Goal: Communication & Community: Answer question/provide support

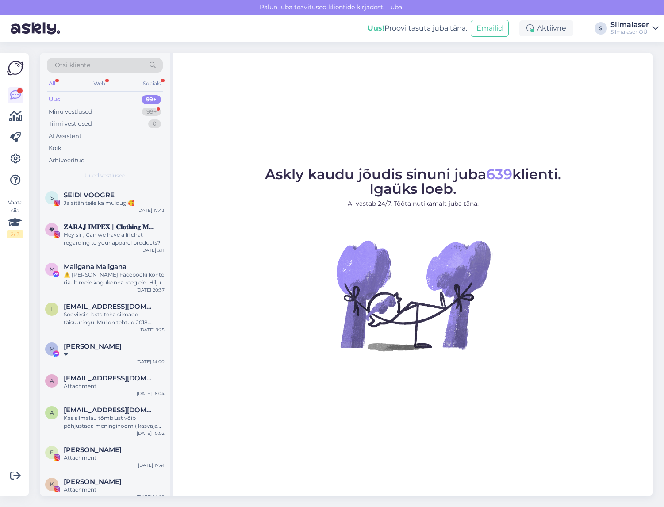
click at [59, 102] on div "Uus" at bounding box center [55, 99] width 12 height 9
click at [76, 110] on div "Minu vestlused" at bounding box center [71, 112] width 44 height 9
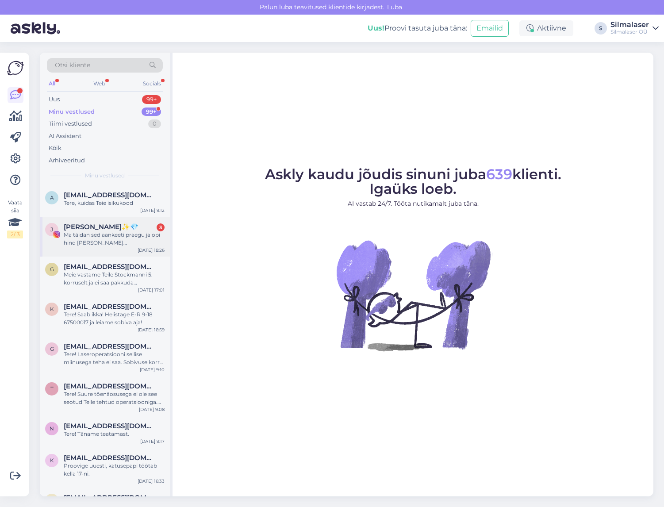
click at [107, 240] on div "Ma täidan sed aankeeti praegu ja opi hind [PERSON_NAME] [PERSON_NAME] mõlema [P…" at bounding box center [114, 239] width 101 height 16
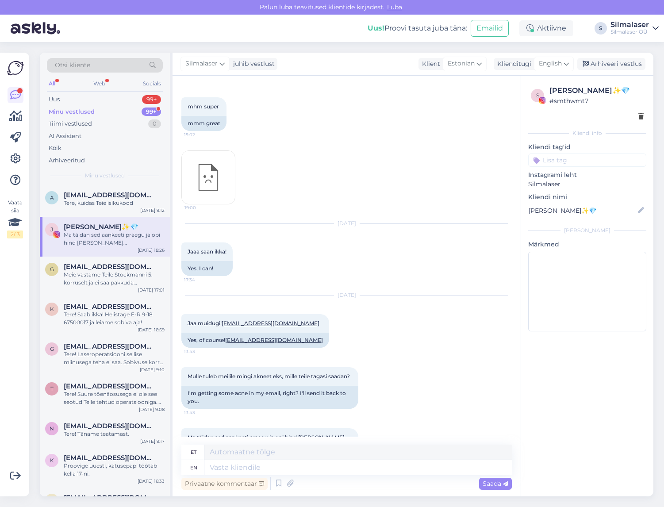
scroll to position [861, 0]
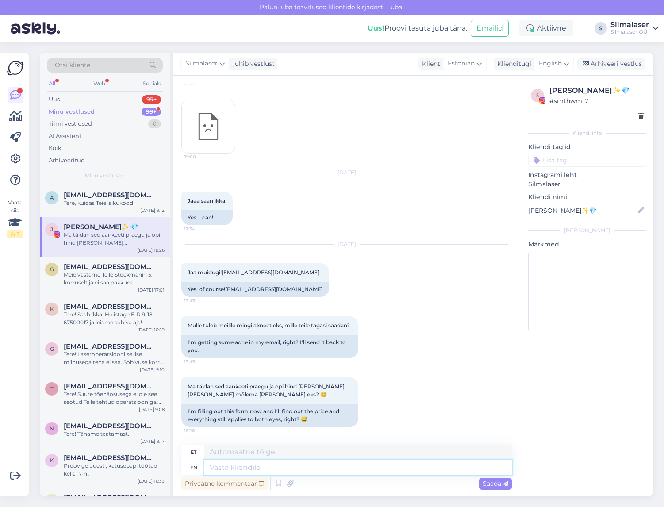
click at [231, 471] on textarea at bounding box center [359, 467] width 308 height 15
type textarea "Tere!"
type textarea "Tere! Ja"
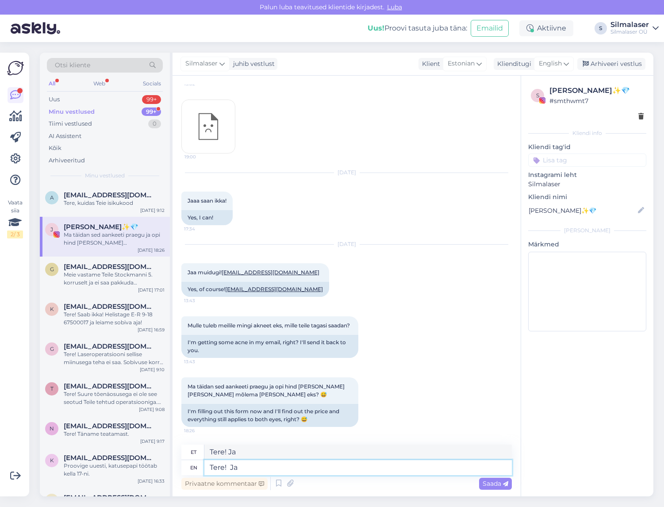
type textarea "Tere! [GEOGRAPHIC_DATA]"
type textarea "Tere! [GEOGRAPHIC_DATA],"
type textarea "Tere! Jah, lepingus"
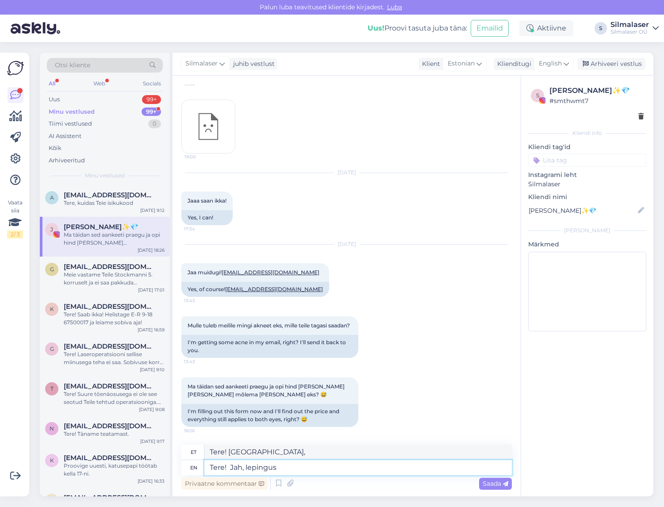
type textarea "Tere! Jah, lepongus"
type textarea "Tere! Jah, lepingus on"
type textarea "Tere! Jah, lepingus edasi"
type textarea "Tere! Jah, lepingus on hind m"
type textarea "Tere! Jah, leporus taga m"
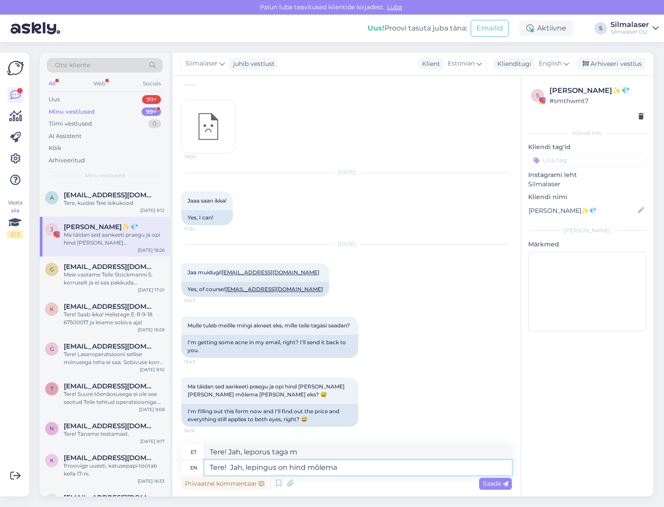
type textarea "Tere! Jah, lepingus on hind mõlema"
type textarea "Tere! Jah, lepingus on hind [PERSON_NAME]"
type textarea "Tere! Jah, lepingud on hind [PERSON_NAME]"
type textarea "Tere! Jah, lepingus on hind mõlema [PERSON_NAME]"
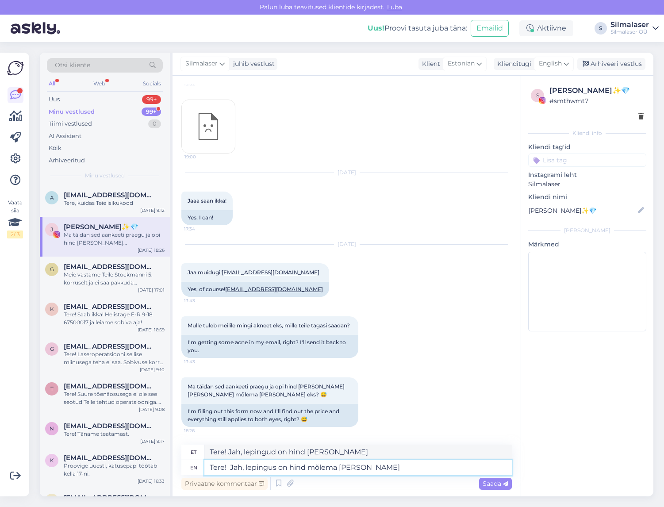
type textarea "Tere! Jah, lepingud on hind [PERSON_NAME] k"
type textarea "Tere! Jah, lepingus on hind mõlema [PERSON_NAME]."
type textarea "Tere! Jah, lepingud on hind mõlema [PERSON_NAME]."
type textarea "Tere! Jah, lepingus on hind mõlema [PERSON_NAME]."
click at [569, 61] on icon at bounding box center [566, 64] width 5 height 10
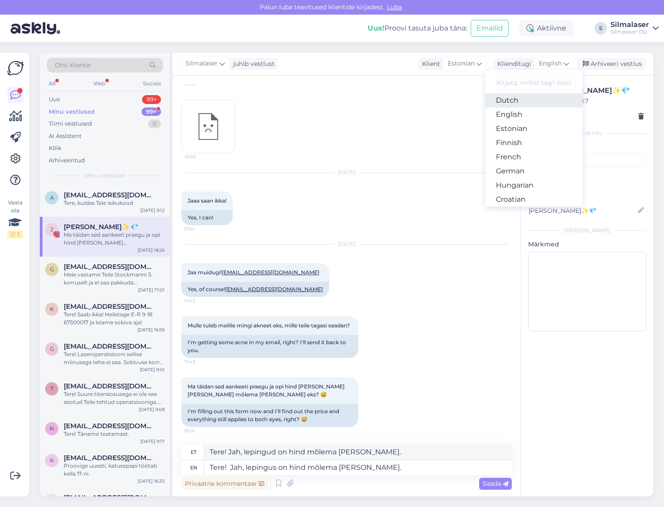
scroll to position [87, 0]
click at [521, 131] on link "Estonian" at bounding box center [534, 130] width 97 height 14
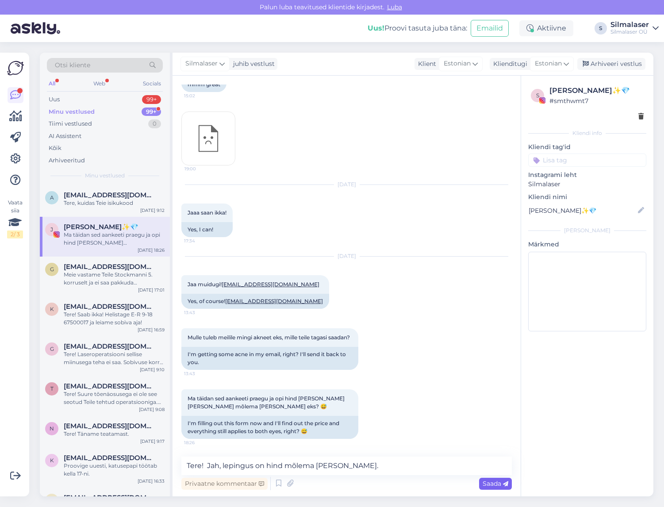
click at [497, 484] on span "Saada" at bounding box center [496, 484] width 26 height 8
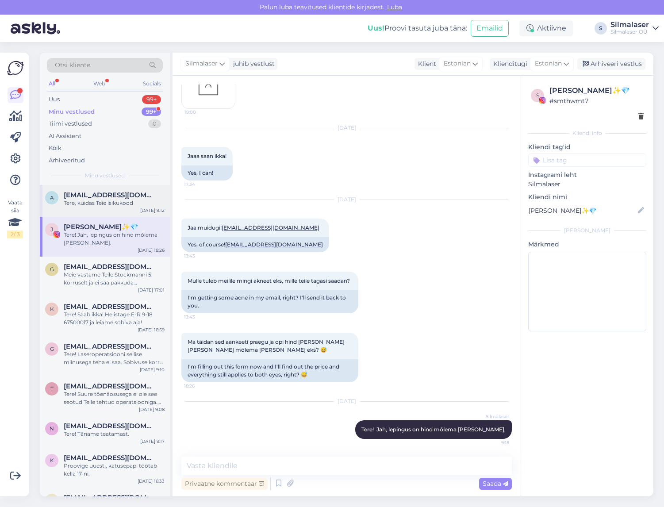
click at [111, 203] on div "Tere, kuidas Teie isikukood" at bounding box center [114, 203] width 101 height 8
